Goal: Task Accomplishment & Management: Use online tool/utility

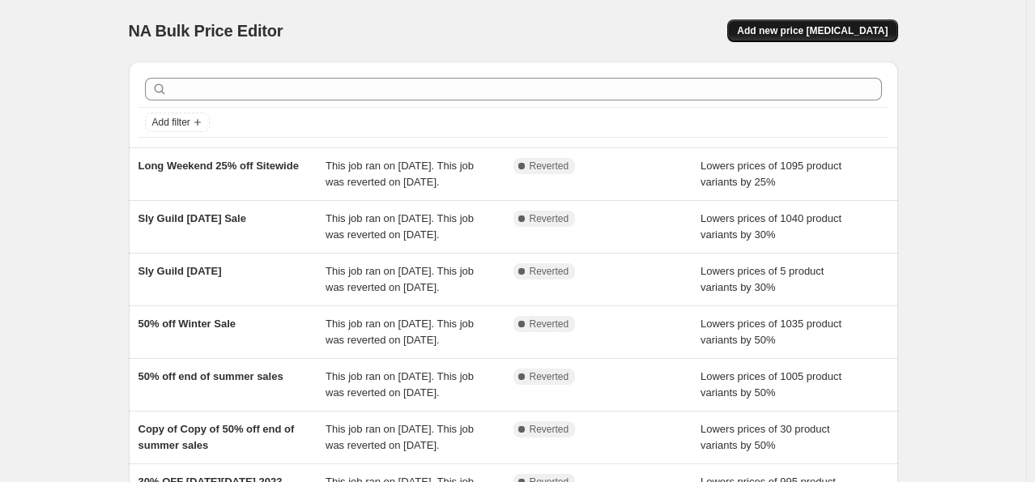
click at [833, 29] on span "Add new price [MEDICAL_DATA]" at bounding box center [812, 30] width 151 height 13
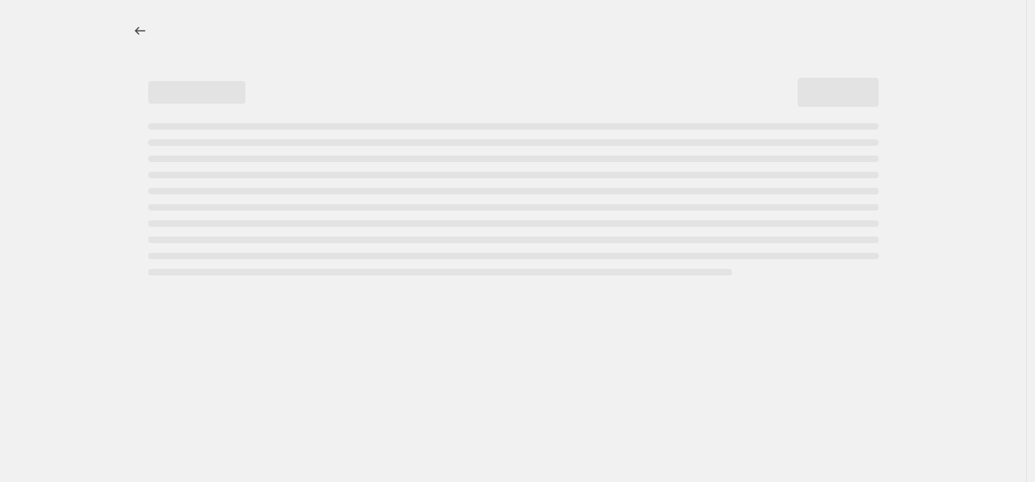
select select "percentage"
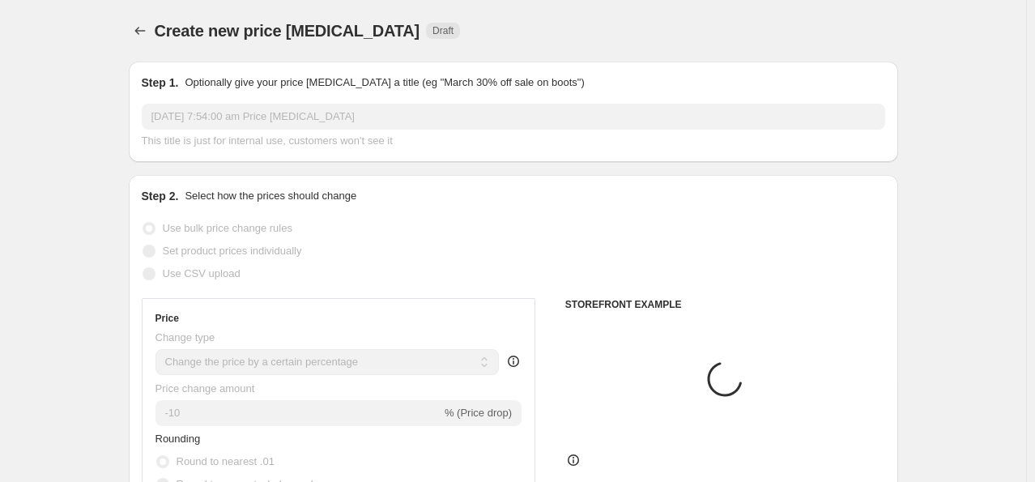
click at [833, 29] on div "Create new price [MEDICAL_DATA] Draft" at bounding box center [513, 30] width 769 height 23
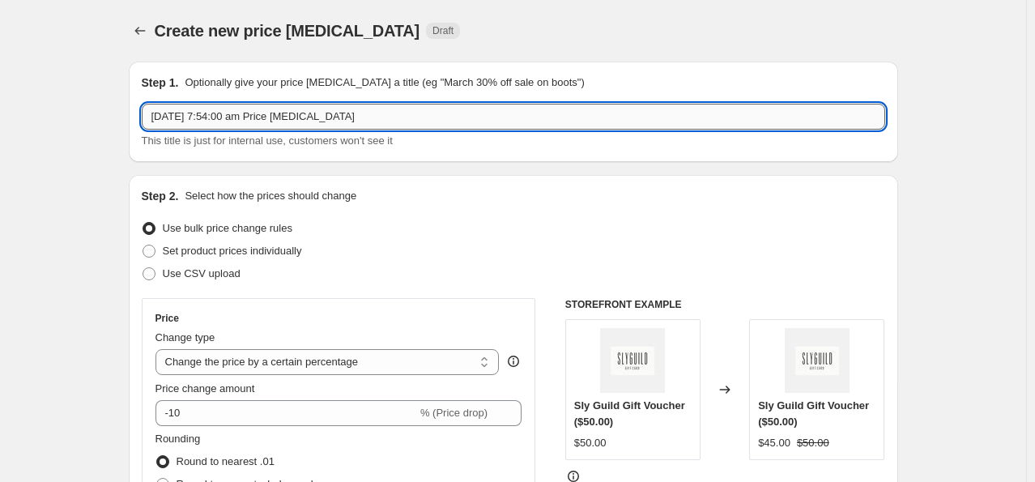
click at [315, 123] on input "[DATE] 7:54:00 am Price [MEDICAL_DATA]" at bounding box center [513, 117] width 743 height 26
click at [177, 118] on input "EOSS 40% OFF" at bounding box center [513, 117] width 743 height 26
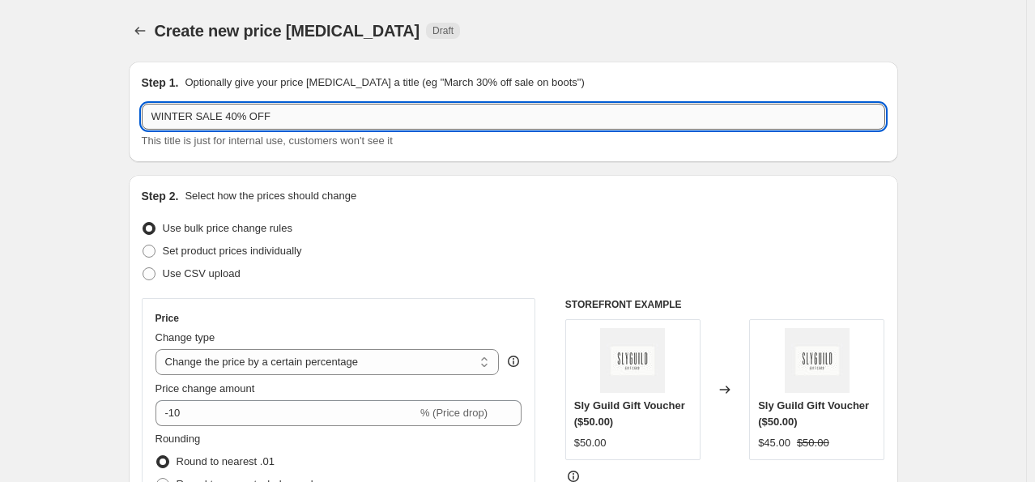
click at [192, 115] on input "WINTER SALE 40% OFF" at bounding box center [513, 117] width 743 height 26
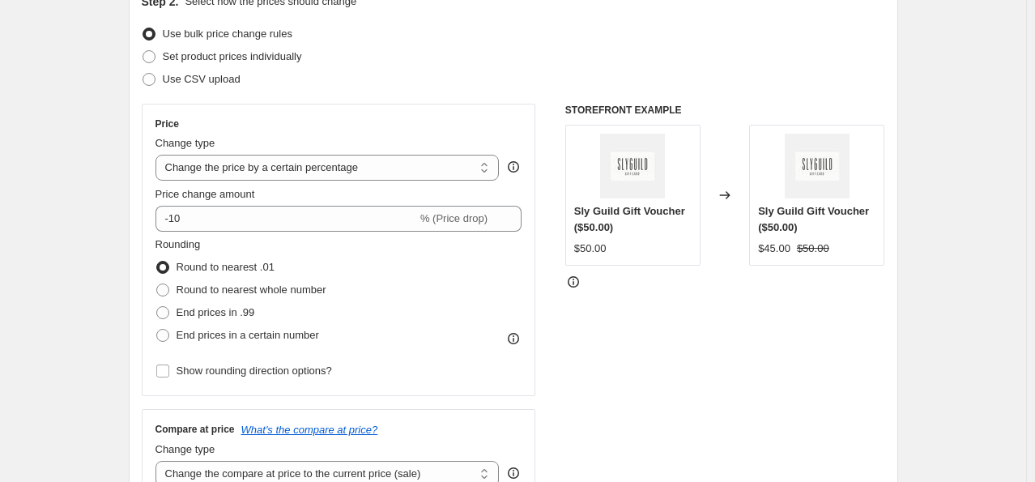
scroll to position [201, 0]
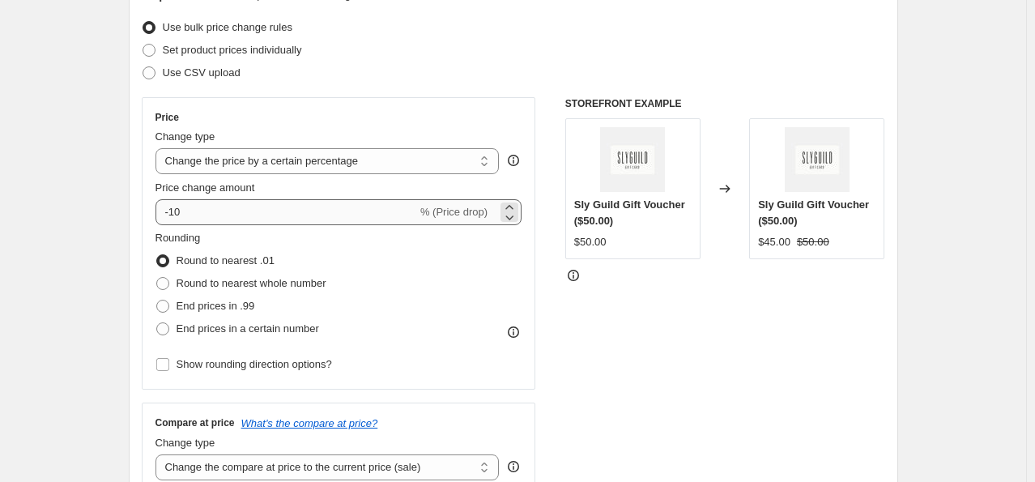
type input "WINTER END OF SEASON SALE 40% OFF"
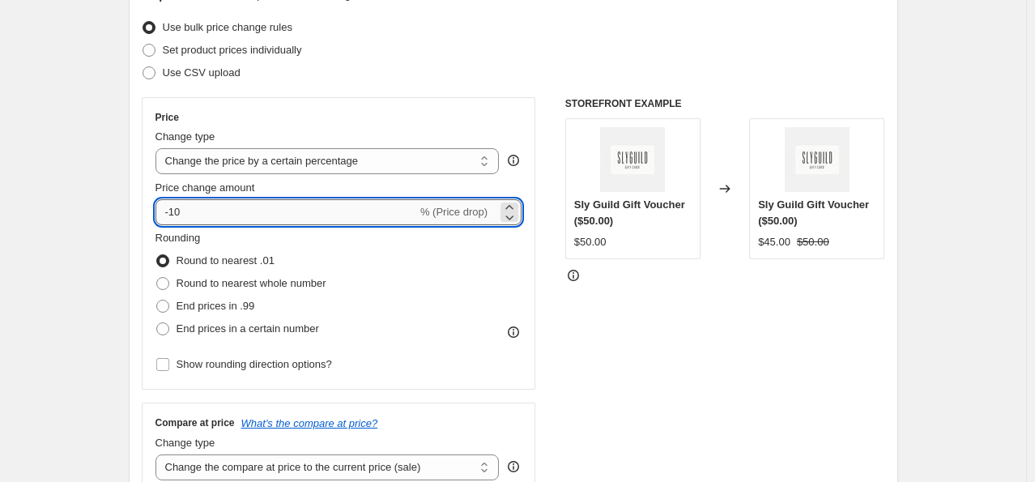
click at [276, 214] on input "-10" at bounding box center [286, 212] width 262 height 26
type input "-1"
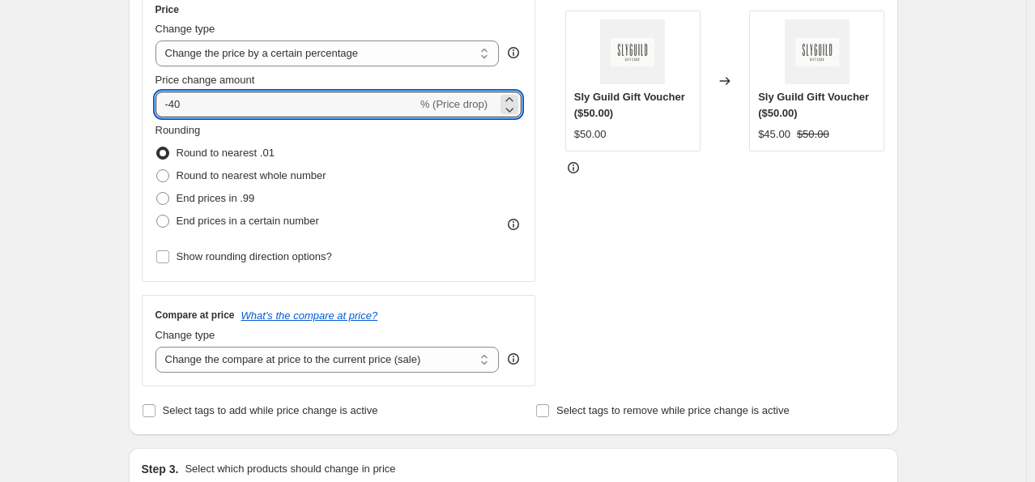
scroll to position [309, 0]
type input "-40"
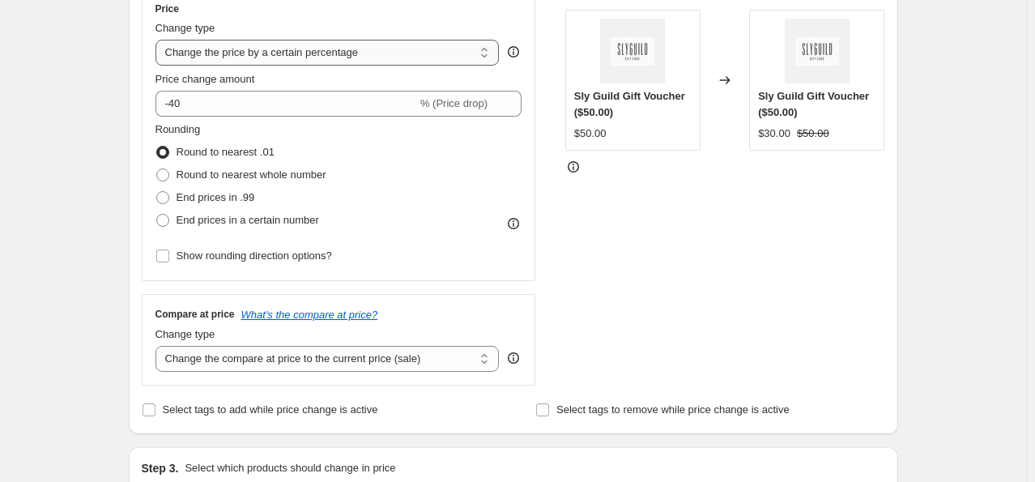
click at [420, 62] on select "Change the price to a certain amount Change the price by a certain amount Chang…" at bounding box center [327, 53] width 344 height 26
click at [159, 40] on select "Change the price to a certain amount Change the price by a certain amount Chang…" at bounding box center [327, 53] width 344 height 26
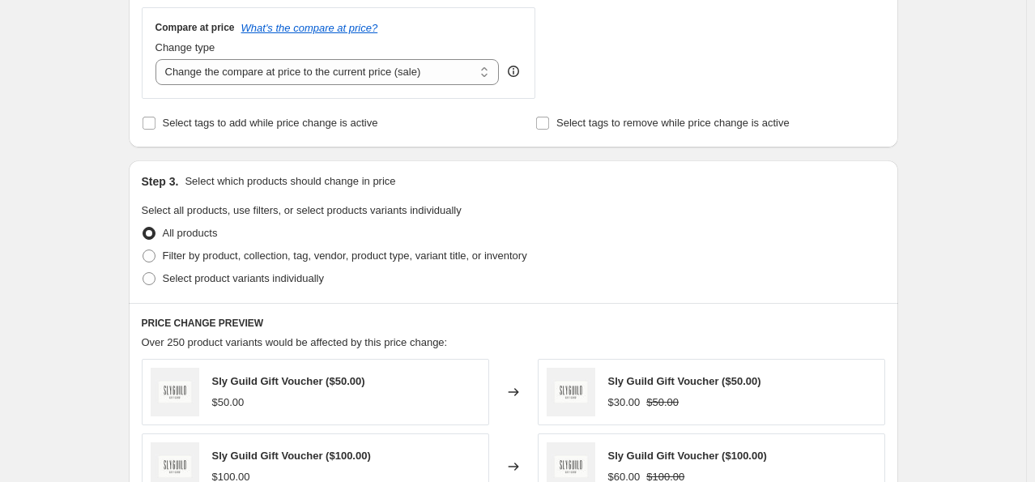
scroll to position [1135, 0]
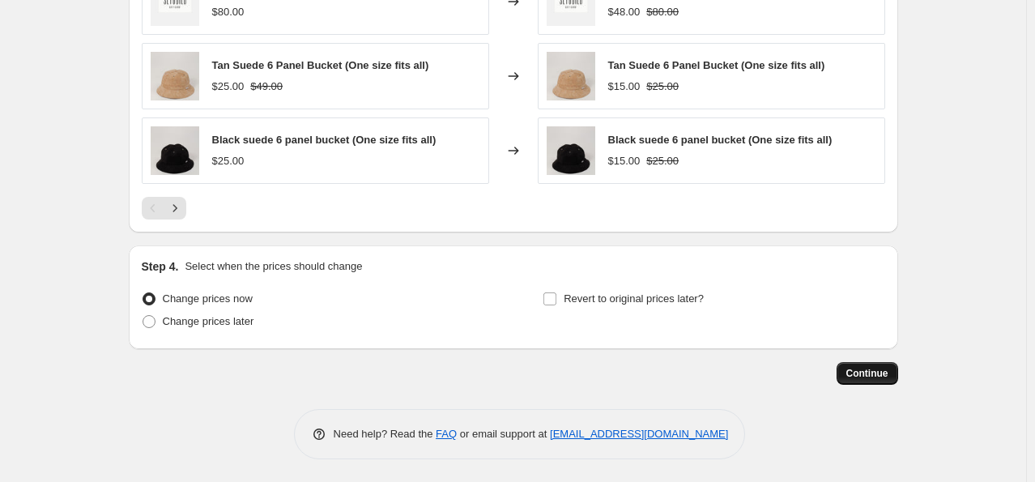
click at [868, 367] on span "Continue" at bounding box center [867, 373] width 42 height 13
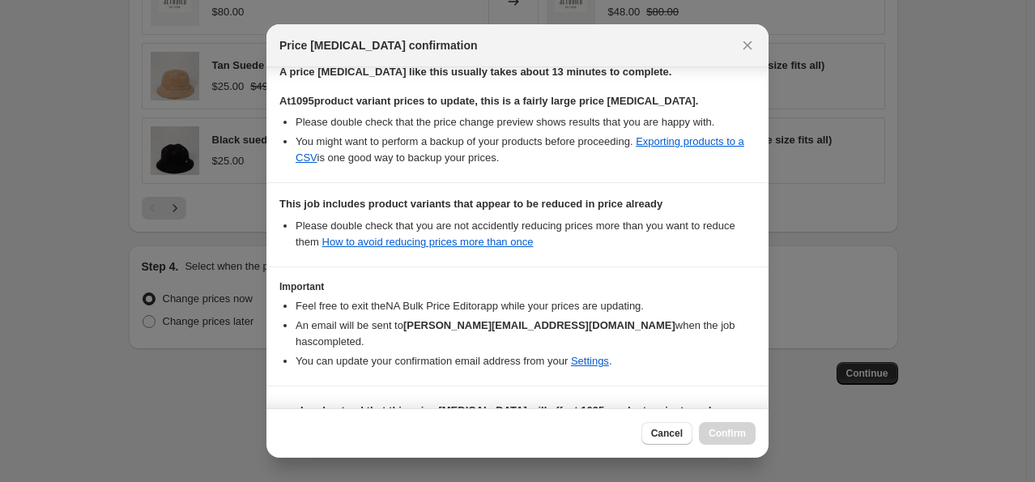
scroll to position [288, 0]
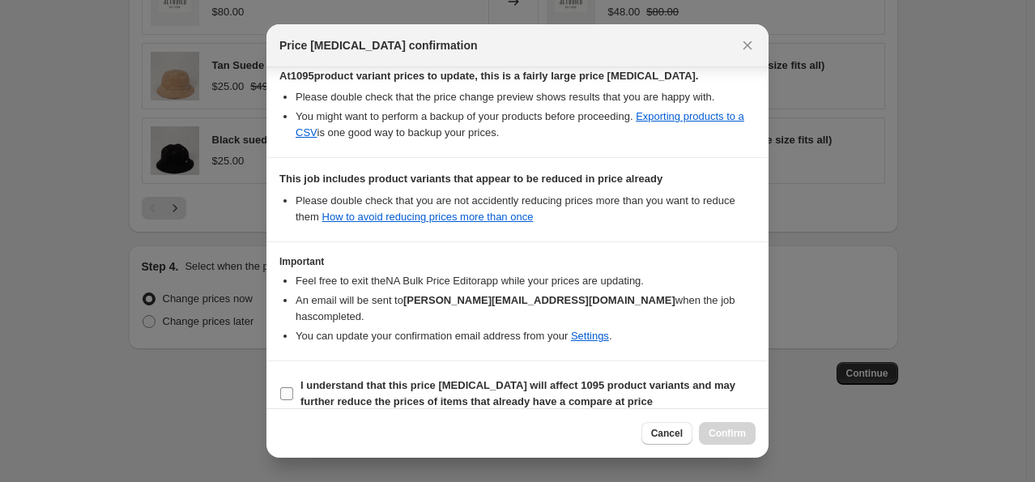
click at [279, 386] on span ":r24:" at bounding box center [286, 393] width 15 height 15
click at [280, 387] on input "I understand that this price [MEDICAL_DATA] will affect 1095 product variants a…" at bounding box center [286, 393] width 13 height 13
checkbox input "true"
click at [722, 434] on span "Confirm" at bounding box center [727, 433] width 37 height 13
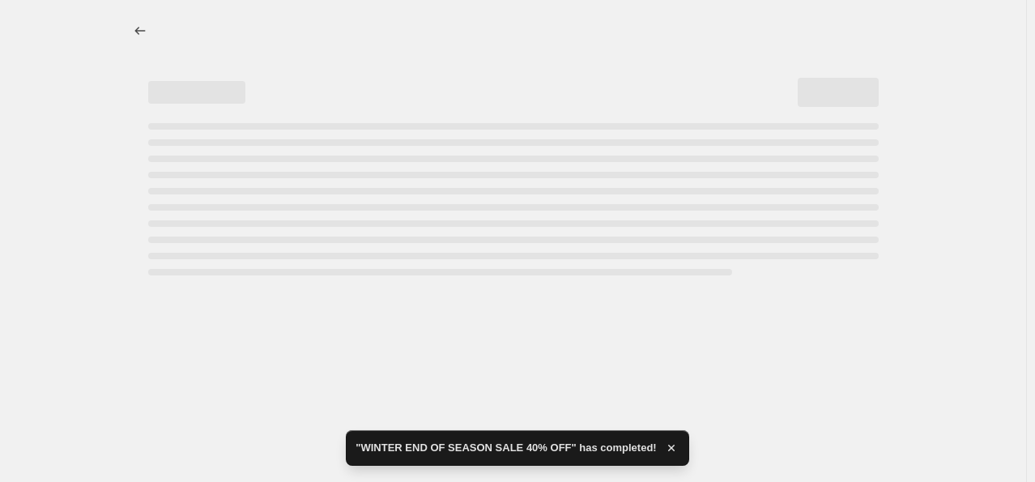
select select "percentage"
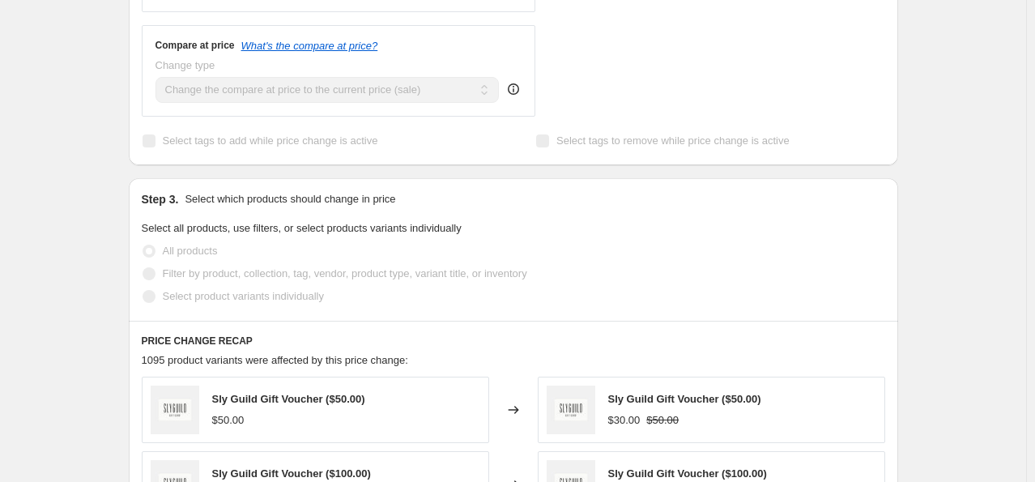
scroll to position [732, 0]
